Goal: Communication & Community: Share content

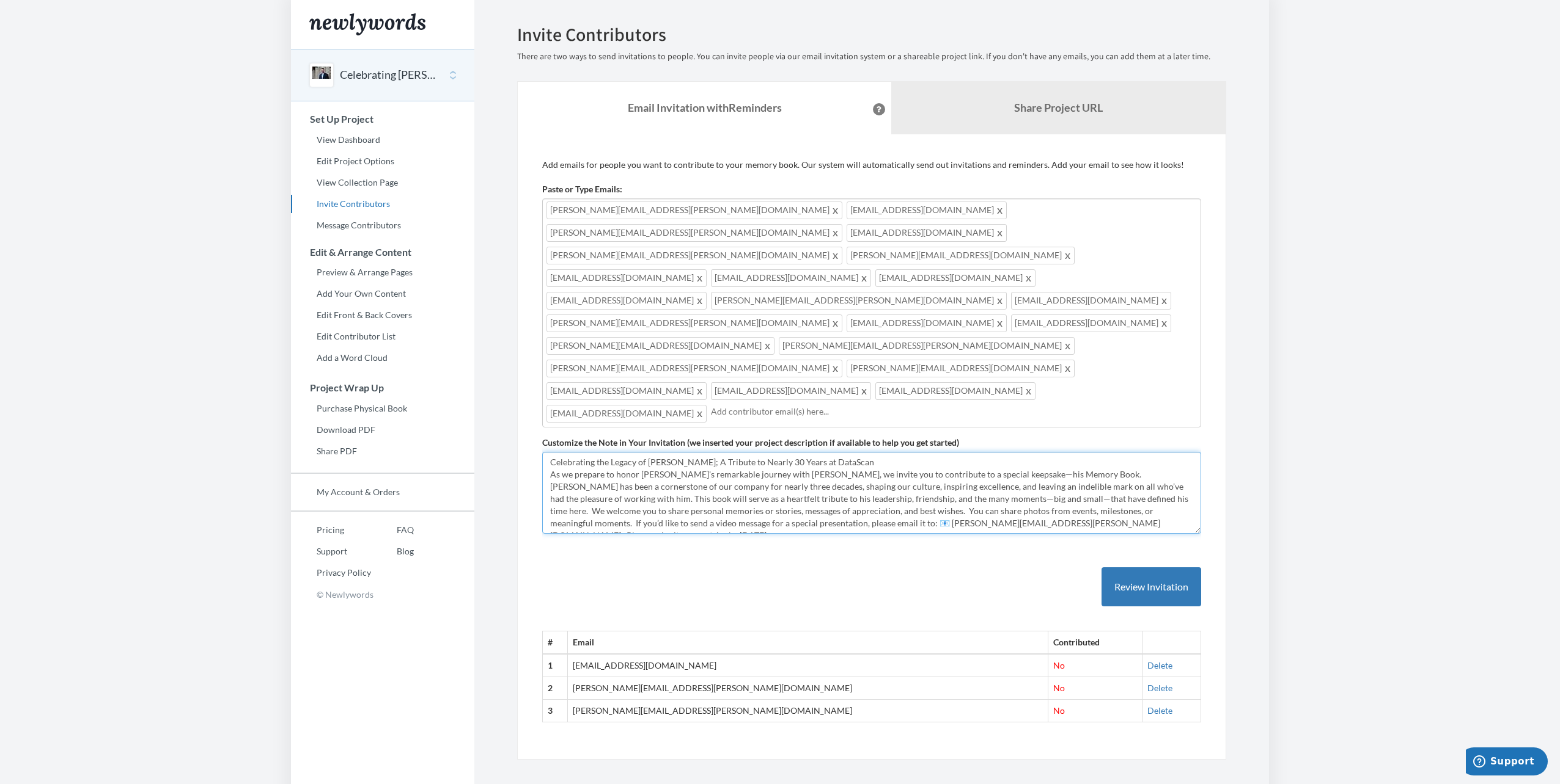
click at [881, 452] on textarea "Celebrating the Legacy of [PERSON_NAME]; A Tribute to Nearly 30 Years at DataSc…" at bounding box center [872, 493] width 659 height 81
paste textarea "invite you to share your personal memories,"
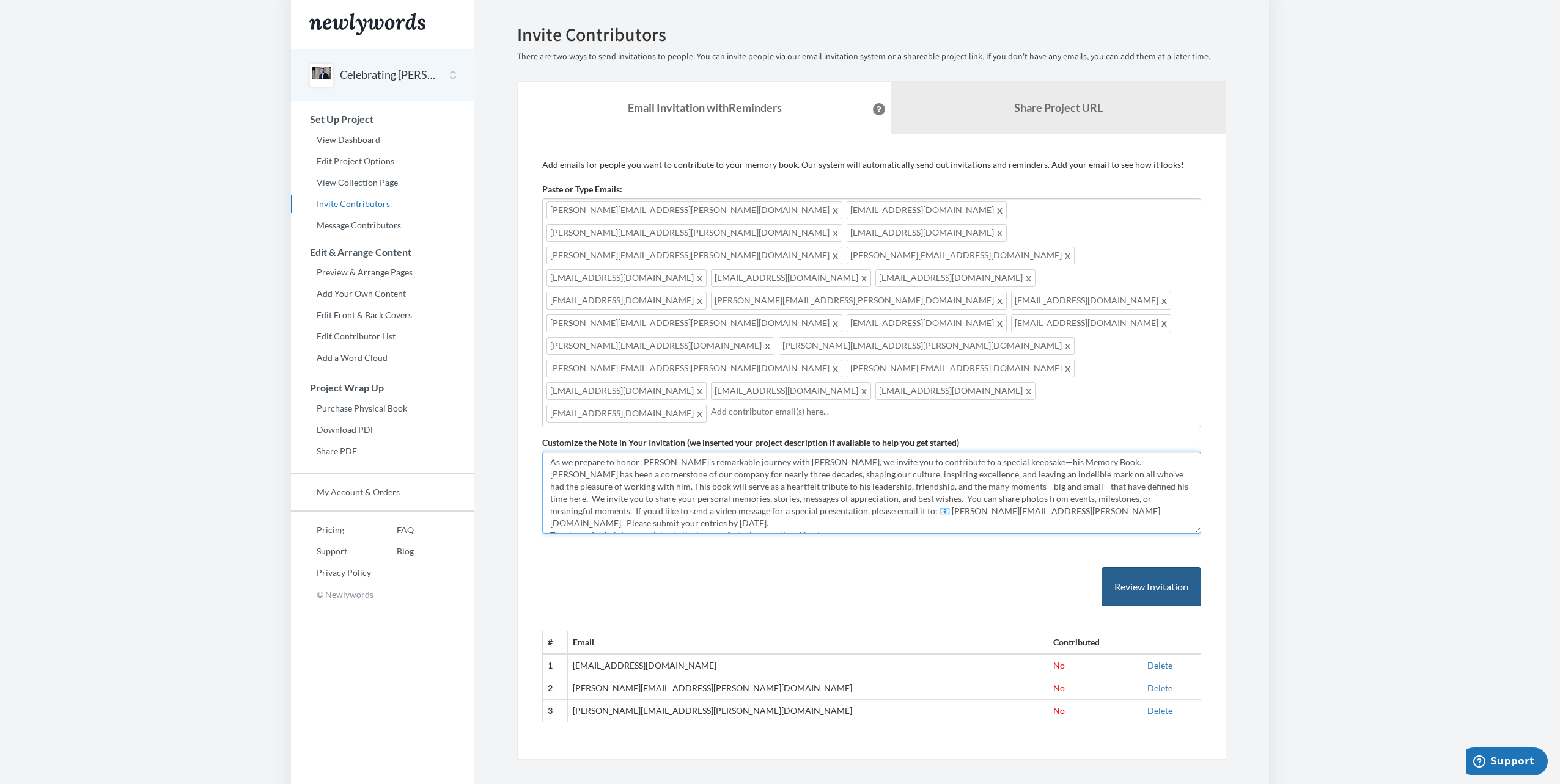
type textarea "Celebrating the Legacy of [PERSON_NAME]; A Tribute to Nearly 30 Years at DataSc…"
click at [1127, 567] on button "Review Invitation" at bounding box center [1151, 587] width 99 height 40
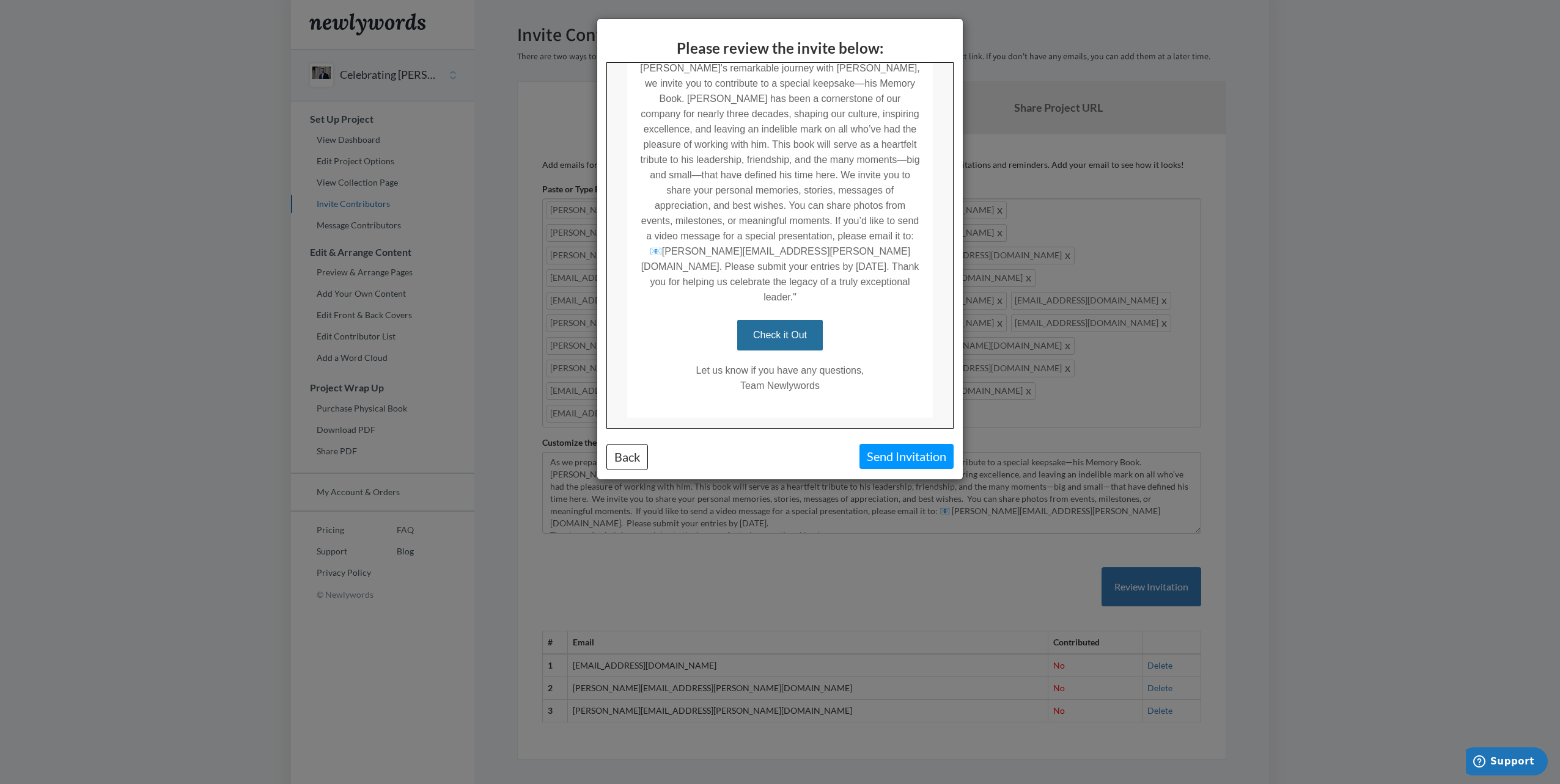
scroll to position [287, 0]
click at [887, 464] on button "Send Invitation" at bounding box center [906, 456] width 94 height 25
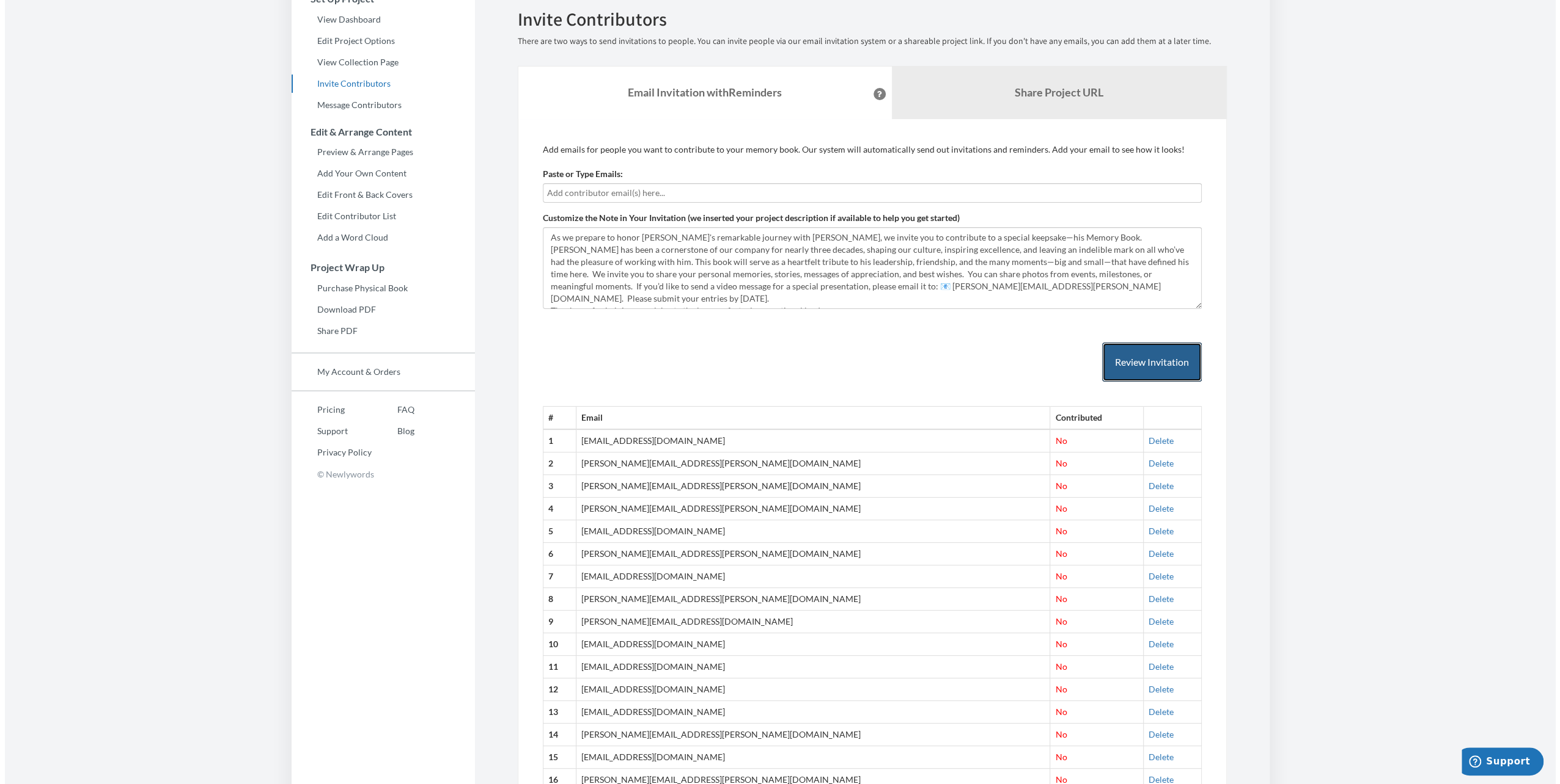
scroll to position [115, 0]
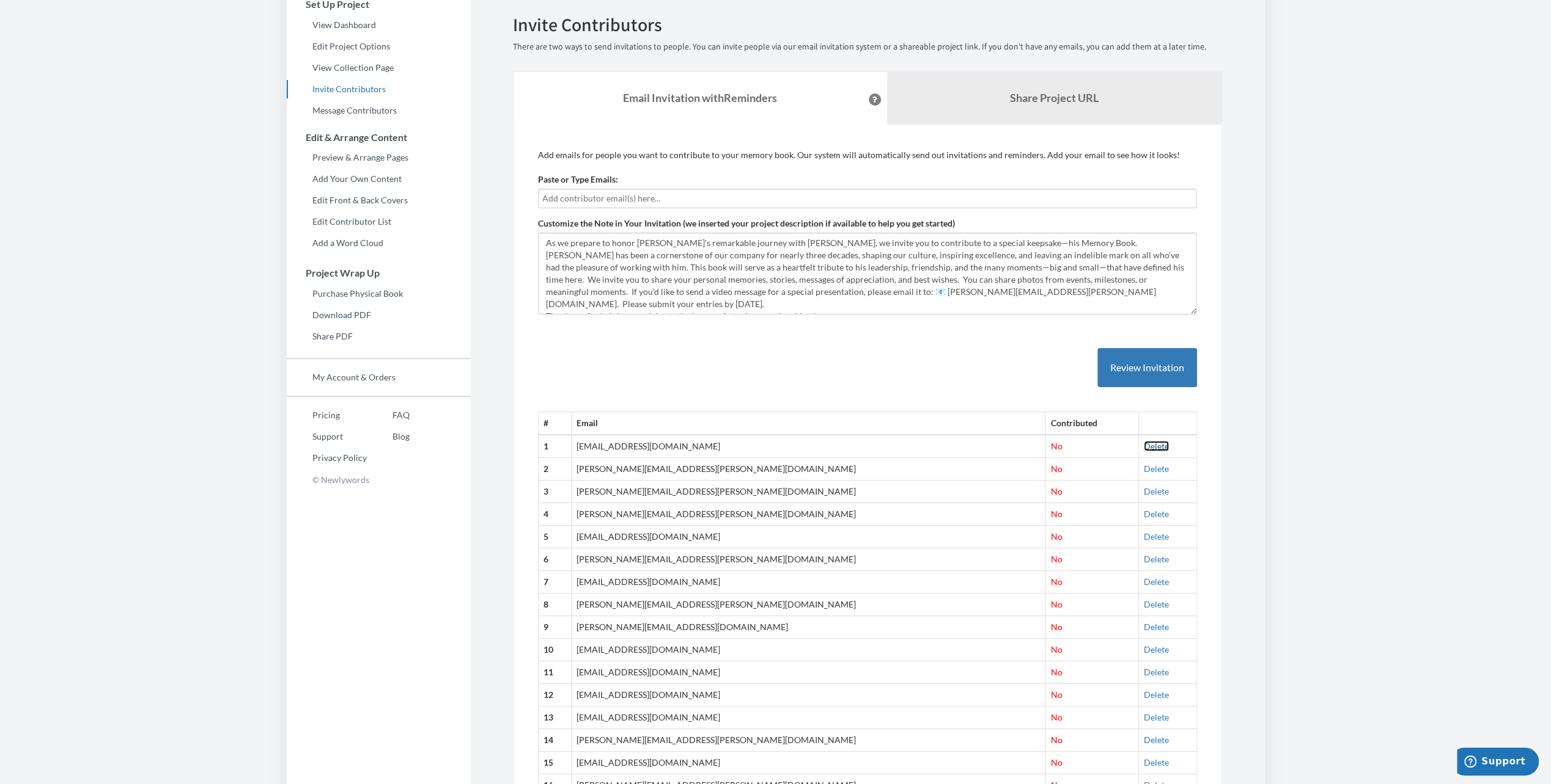
drag, startPoint x: 1131, startPoint y: 443, endPoint x: 835, endPoint y: 49, distance: 492.8
click at [1144, 443] on link "Delete" at bounding box center [1156, 446] width 25 height 11
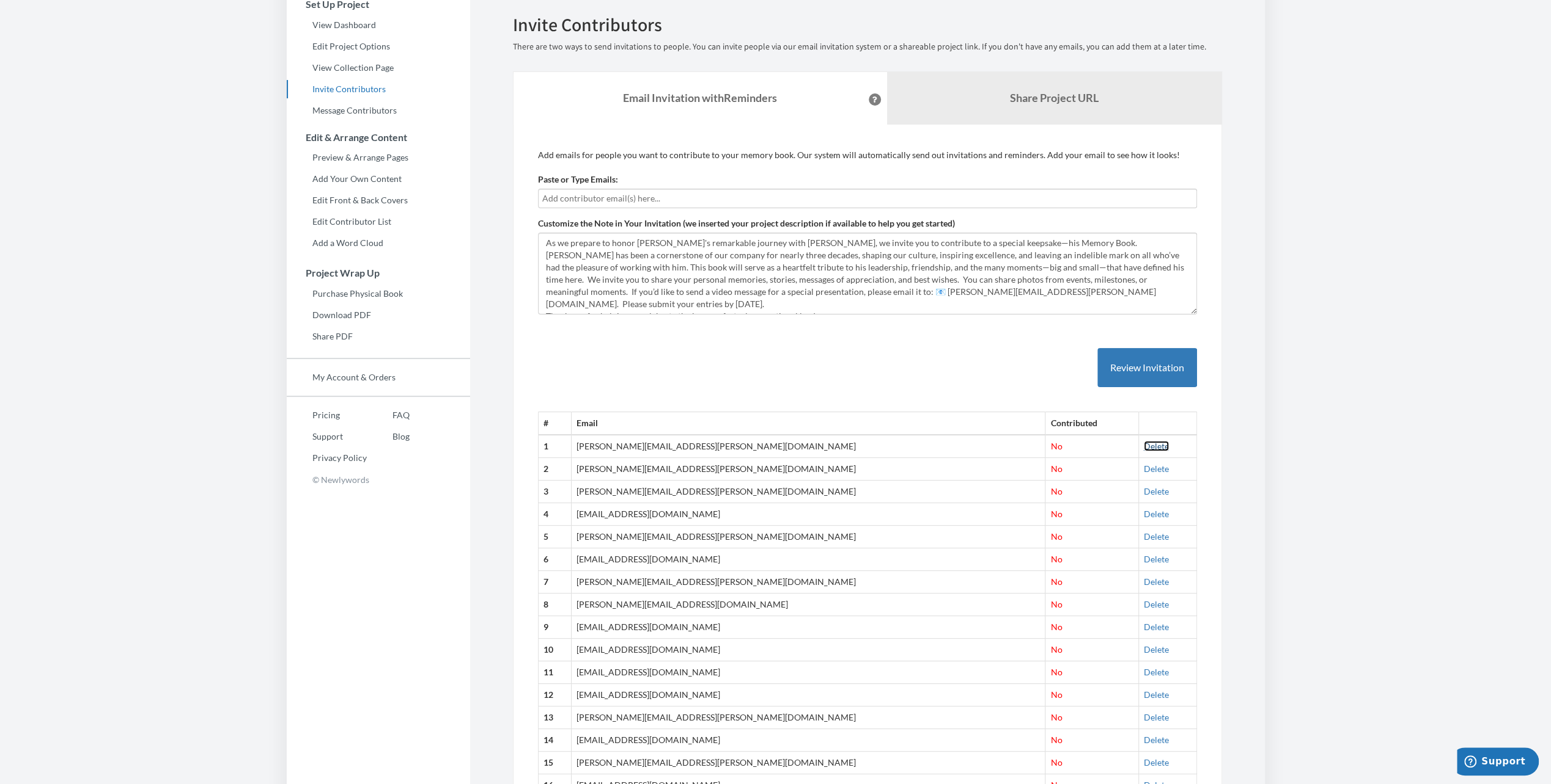
click at [1144, 443] on link "Delete" at bounding box center [1156, 446] width 25 height 11
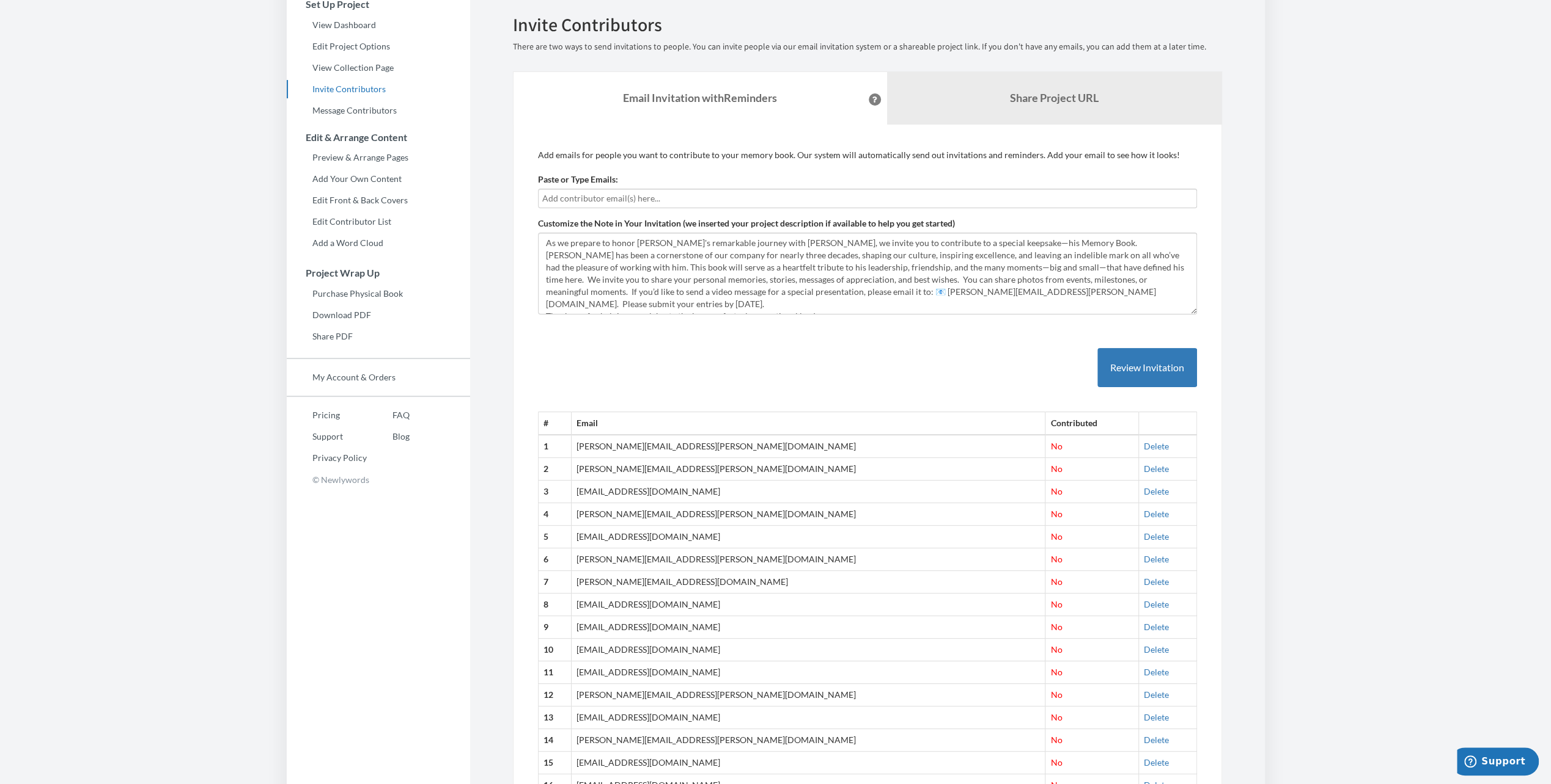
click at [621, 196] on input "text" at bounding box center [868, 198] width 651 height 13
type input "[PERSON_NAME][EMAIL_ADDRESS][PERSON_NAME][DOMAIN_NAME]"
click at [1120, 363] on button "Review Invitation" at bounding box center [1147, 368] width 99 height 40
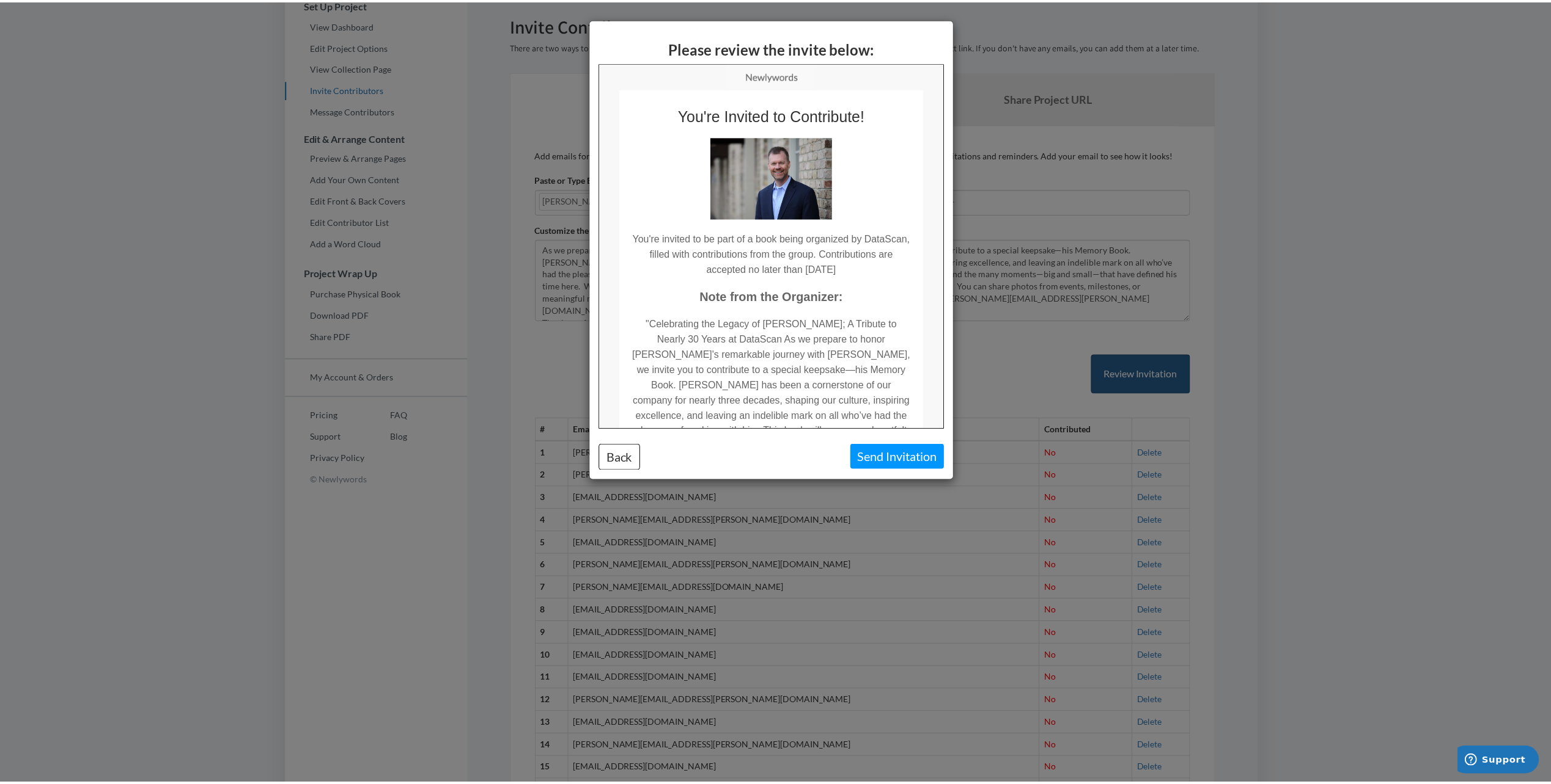
scroll to position [0, 0]
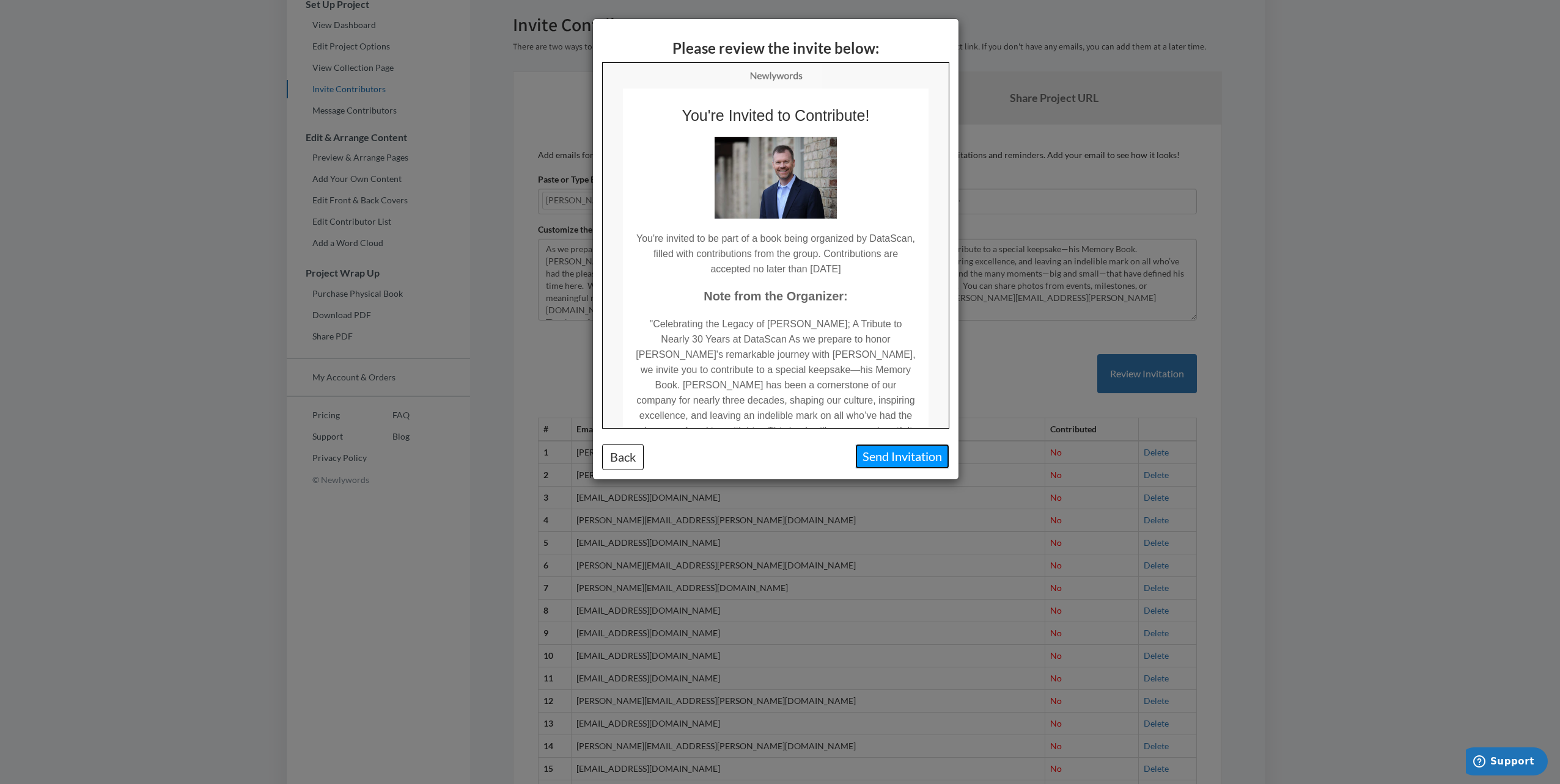
click at [902, 462] on button "Send Invitation" at bounding box center [902, 456] width 94 height 25
